Goal: Task Accomplishment & Management: Complete application form

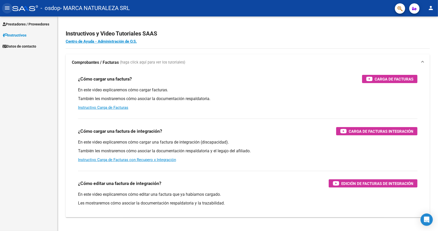
click at [7, 9] on mat-icon "menu" at bounding box center [7, 8] width 6 height 6
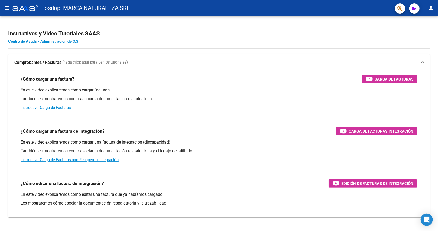
click at [7, 9] on mat-icon "menu" at bounding box center [7, 8] width 6 height 6
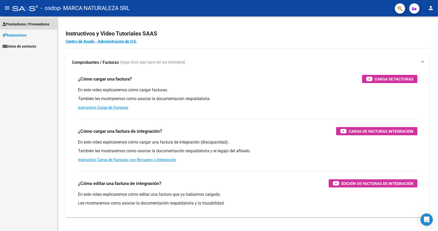
click at [19, 26] on span "Prestadores / Proveedores" at bounding box center [26, 24] width 47 height 6
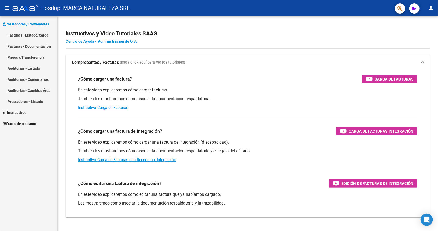
click at [26, 36] on link "Facturas - Listado/Carga" at bounding box center [28, 35] width 57 height 11
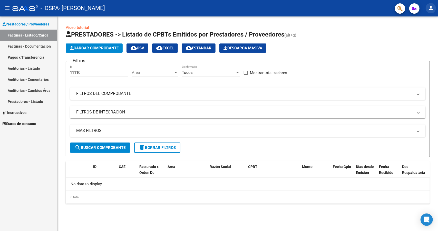
click at [433, 10] on mat-icon "person" at bounding box center [431, 8] width 6 height 6
click at [422, 34] on button "exit_to_app Salir" at bounding box center [420, 34] width 31 height 12
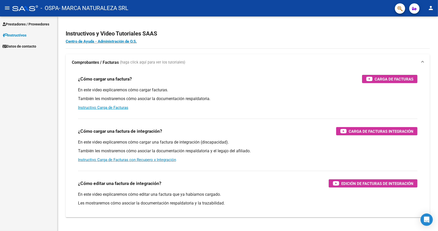
click at [24, 25] on span "Prestadores / Proveedores" at bounding box center [26, 24] width 47 height 6
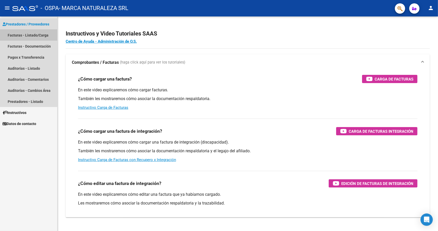
click at [25, 35] on link "Facturas - Listado/Carga" at bounding box center [28, 35] width 57 height 11
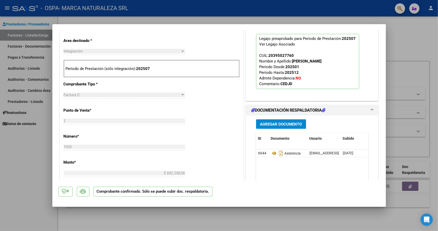
scroll to position [180, 0]
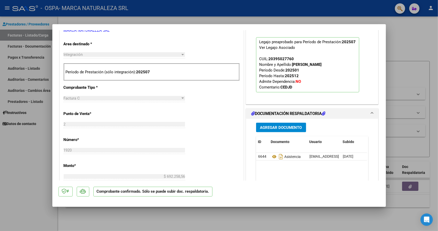
click at [144, 70] on strong "202507" at bounding box center [143, 72] width 14 height 5
click at [412, 42] on div at bounding box center [219, 115] width 438 height 231
type input "$ 0,00"
